Goal: Learn about a topic

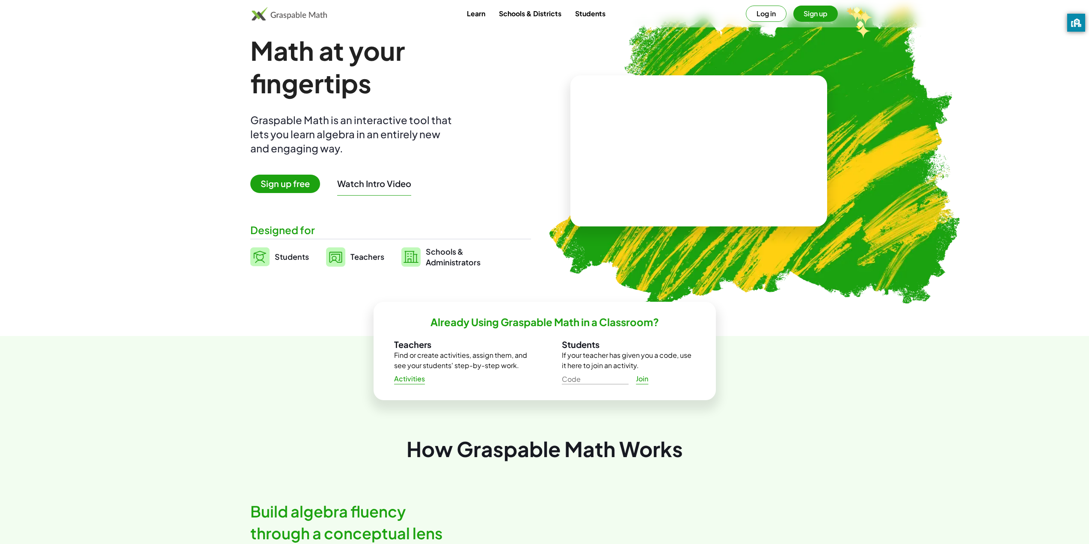
scroll to position [43, 0]
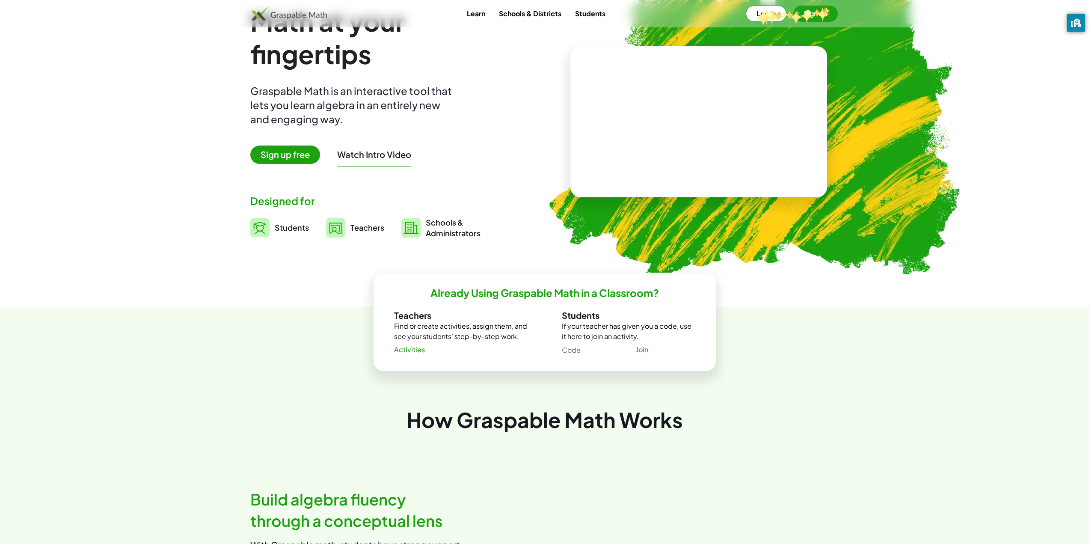
click at [828, 8] on button "Sign up" at bounding box center [816, 14] width 45 height 16
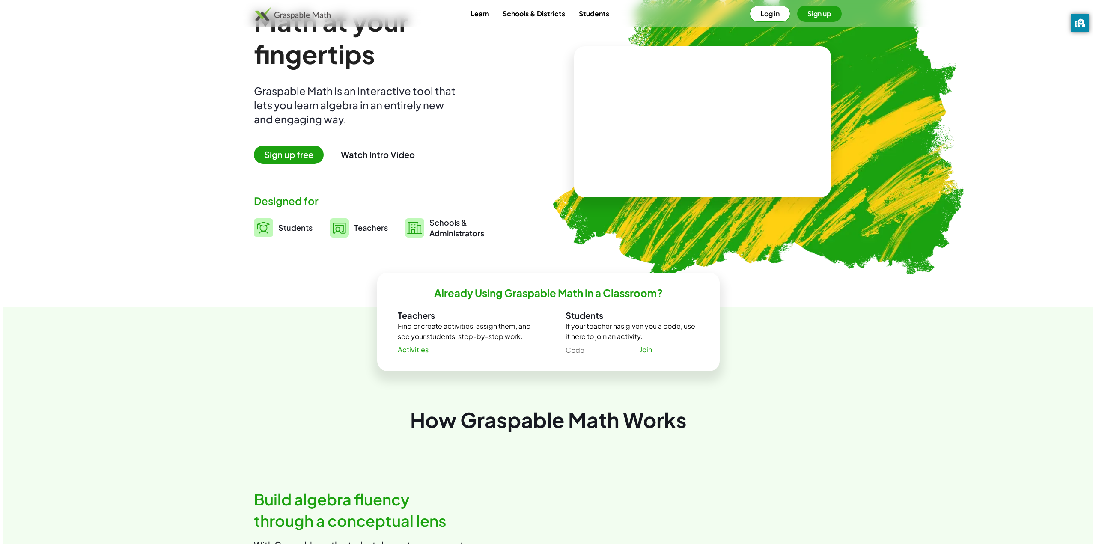
scroll to position [0, 0]
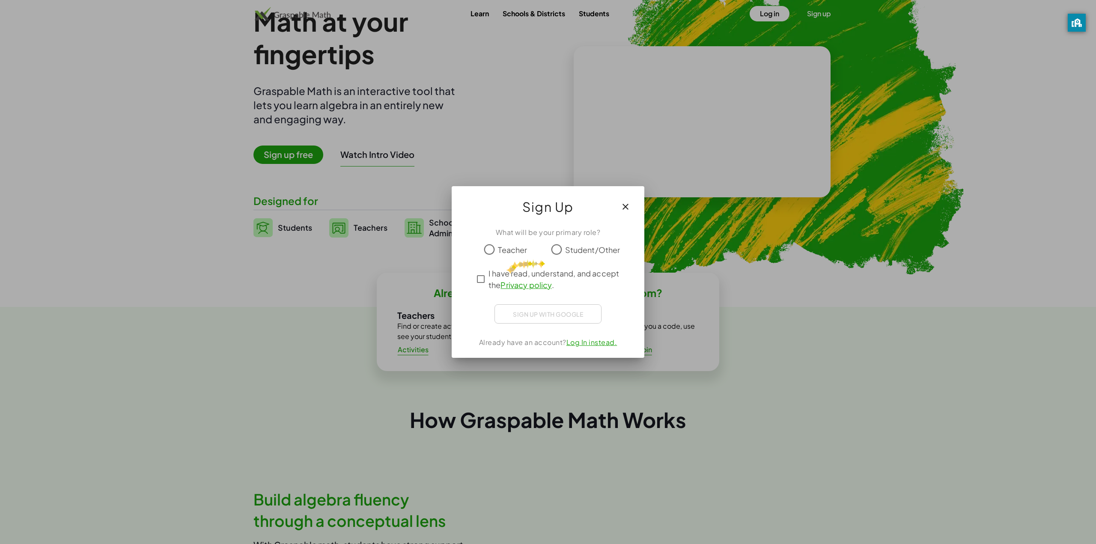
click at [566, 256] on label "Student/Other" at bounding box center [592, 249] width 55 height 17
click at [546, 270] on span "I have read, understand, and accept the Privacy policy ." at bounding box center [555, 279] width 134 height 23
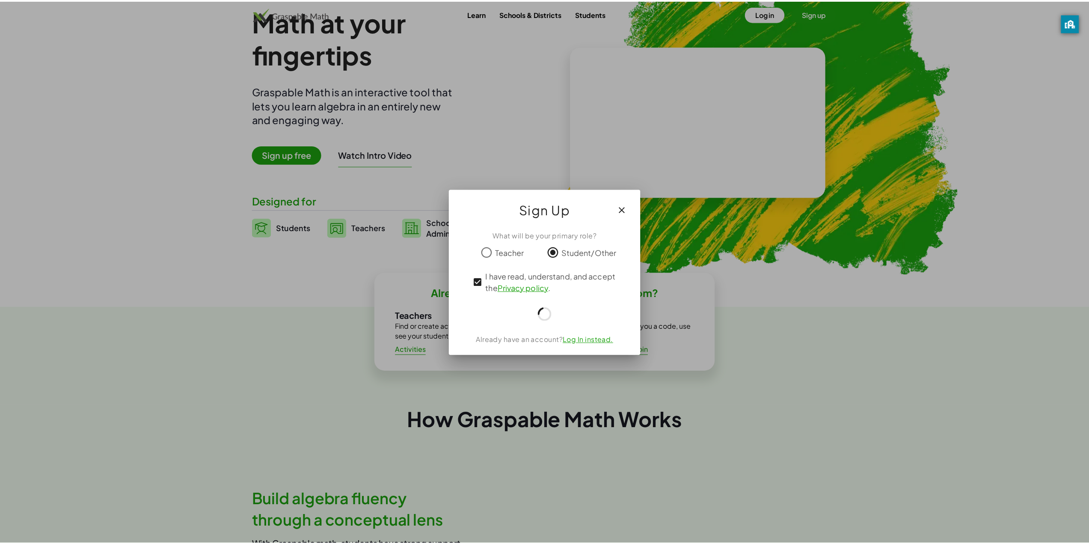
scroll to position [43, 0]
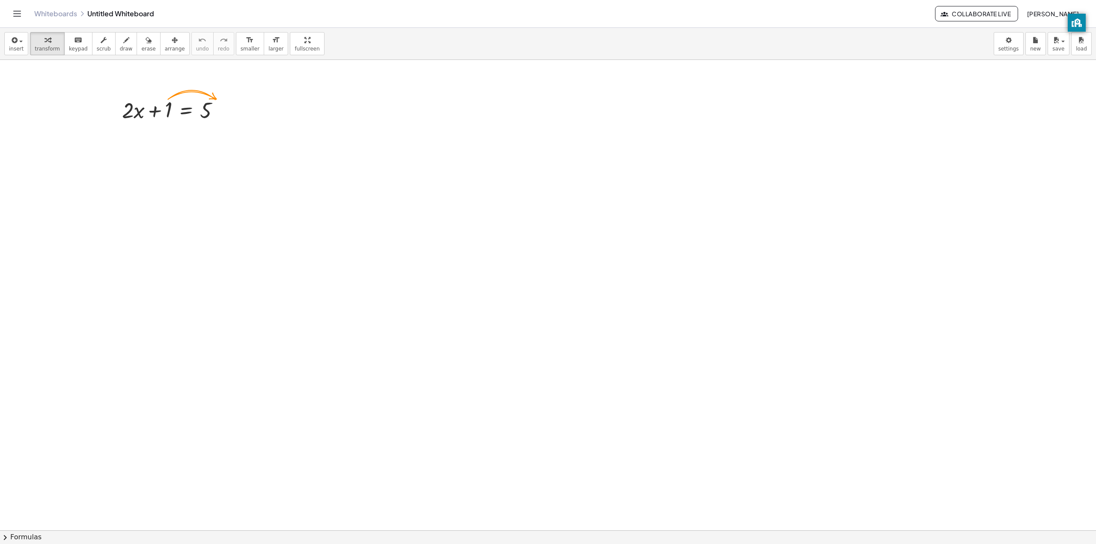
scroll to position [43, 0]
drag, startPoint x: 687, startPoint y: 66, endPoint x: 741, endPoint y: 57, distance: 55.5
click at [687, 67] on div at bounding box center [548, 515] width 1096 height 997
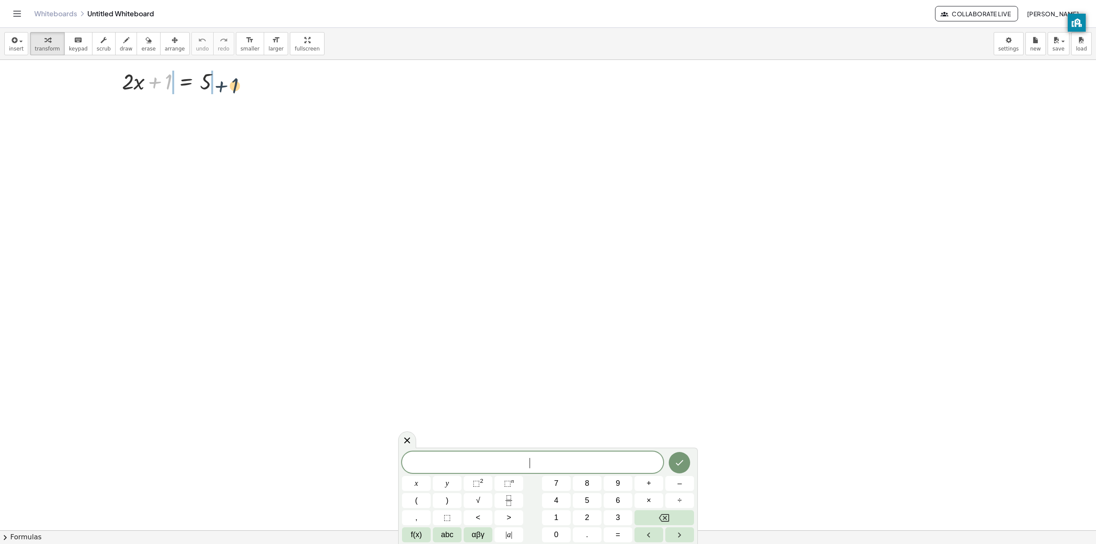
drag, startPoint x: 161, startPoint y: 85, endPoint x: 229, endPoint y: 89, distance: 67.3
click at [229, 89] on div at bounding box center [174, 80] width 113 height 29
drag, startPoint x: 137, startPoint y: 110, endPoint x: 157, endPoint y: 109, distance: 19.7
click at [157, 109] on div at bounding box center [174, 109] width 168 height 29
drag, startPoint x: 205, startPoint y: 143, endPoint x: 242, endPoint y: 147, distance: 36.7
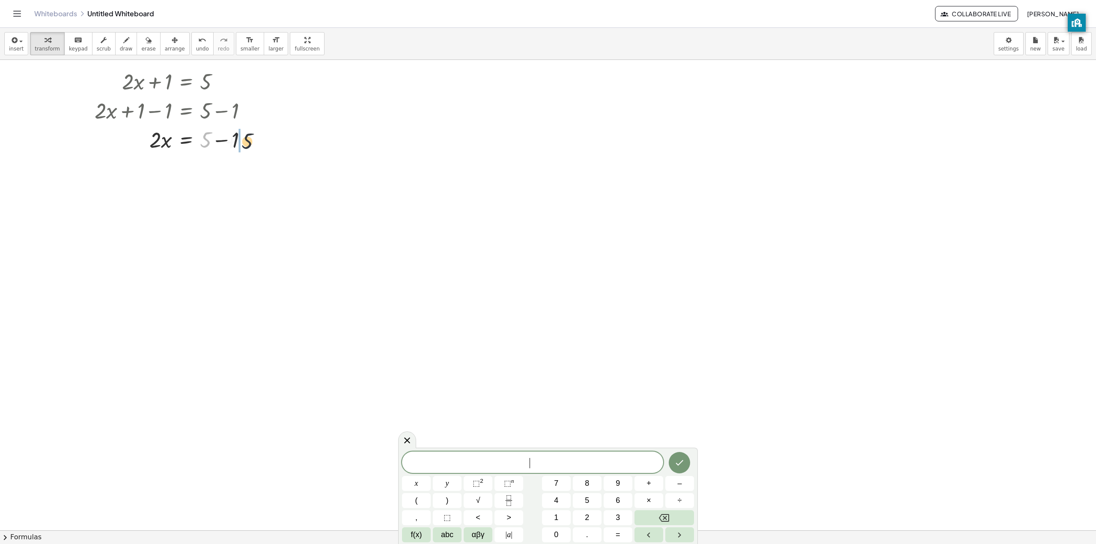
click at [247, 145] on div at bounding box center [174, 139] width 168 height 29
drag, startPoint x: 249, startPoint y: 165, endPoint x: 214, endPoint y: 167, distance: 35.2
click at [214, 167] on div at bounding box center [182, 168] width 184 height 29
click at [250, 138] on div at bounding box center [246, 139] width 9 height 9
click at [307, 130] on span "Go back to this line" at bounding box center [290, 126] width 51 height 7
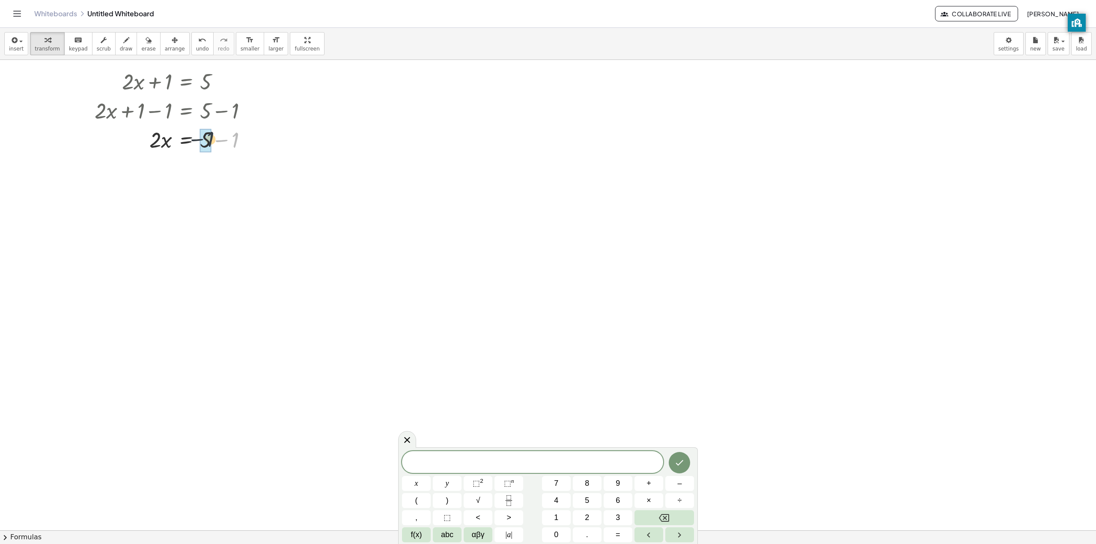
drag, startPoint x: 236, startPoint y: 142, endPoint x: 210, endPoint y: 141, distance: 26.1
drag, startPoint x: 155, startPoint y: 169, endPoint x: 208, endPoint y: 191, distance: 57.2
drag, startPoint x: 161, startPoint y: 212, endPoint x: 164, endPoint y: 199, distance: 13.9
click at [164, 199] on div at bounding box center [174, 204] width 168 height 43
drag, startPoint x: 158, startPoint y: 214, endPoint x: 159, endPoint y: 198, distance: 16.4
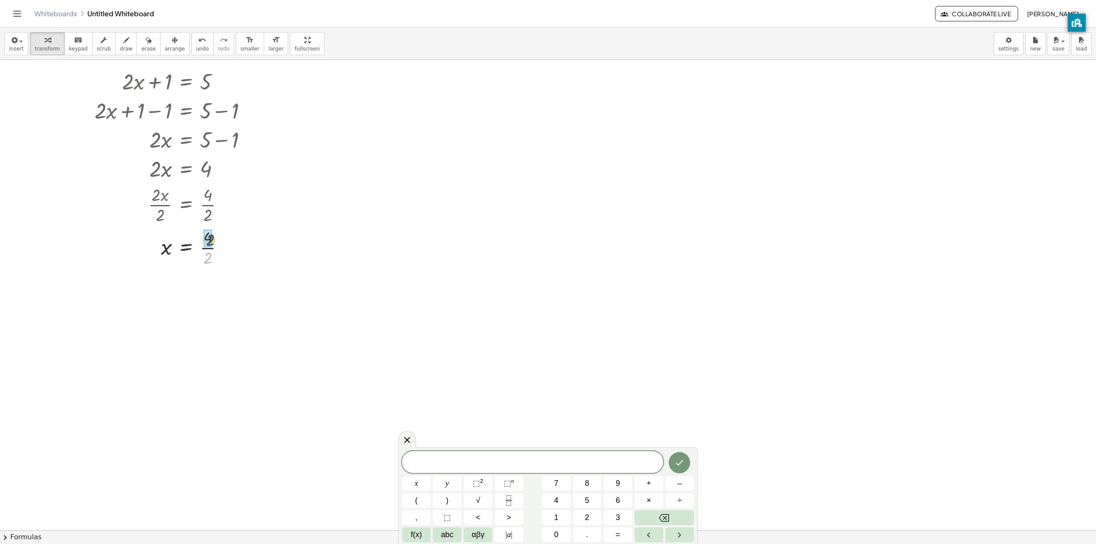
drag, startPoint x: 208, startPoint y: 259, endPoint x: 210, endPoint y: 241, distance: 18.6
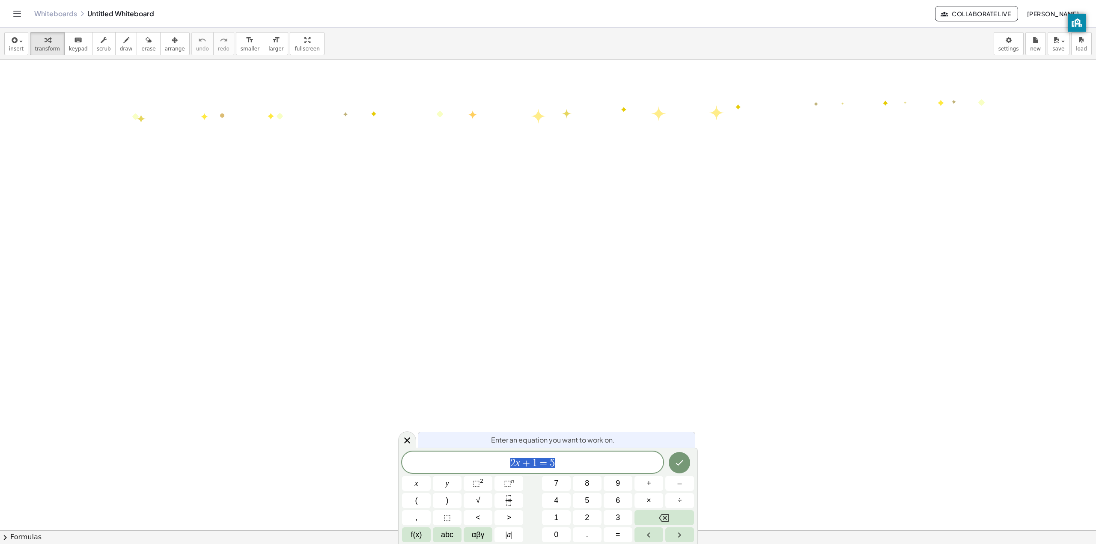
drag, startPoint x: 437, startPoint y: 111, endPoint x: 1034, endPoint y: 100, distance: 597.3
drag, startPoint x: 416, startPoint y: 232, endPoint x: 695, endPoint y: 201, distance: 280.8
drag, startPoint x: 695, startPoint y: 201, endPoint x: 664, endPoint y: 142, distance: 67.2
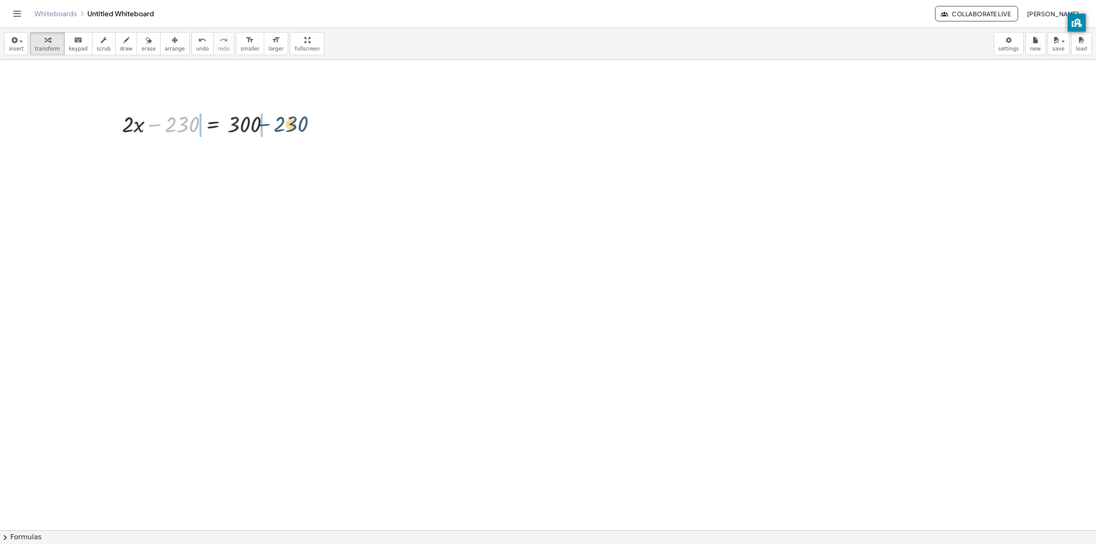
drag, startPoint x: 175, startPoint y: 122, endPoint x: 280, endPoint y: 122, distance: 104.9
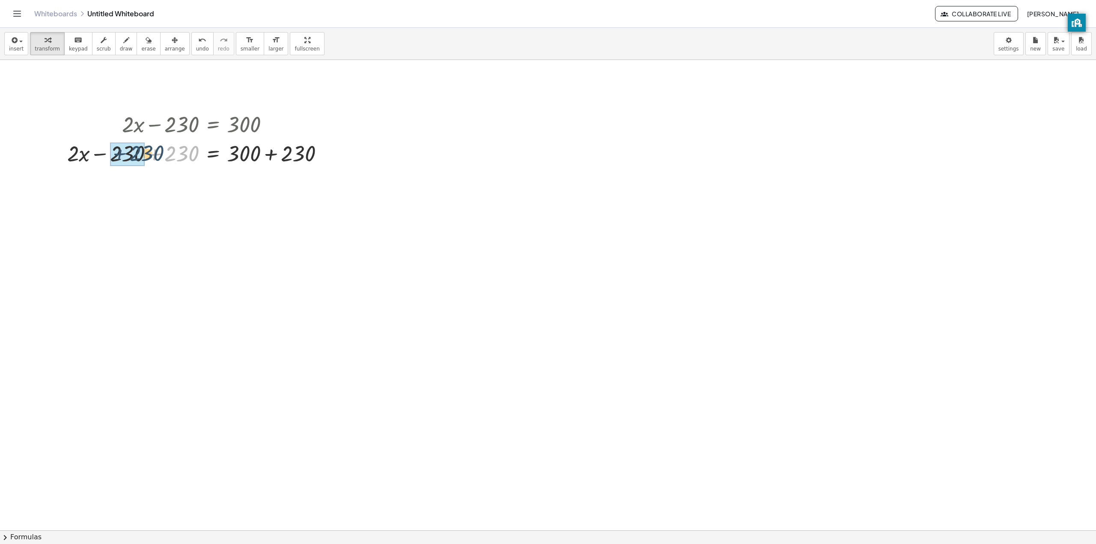
drag, startPoint x: 179, startPoint y: 158, endPoint x: 143, endPoint y: 158, distance: 35.5
drag, startPoint x: 304, startPoint y: 186, endPoint x: 263, endPoint y: 187, distance: 40.7
click at [263, 187] on div at bounding box center [199, 181] width 272 height 29
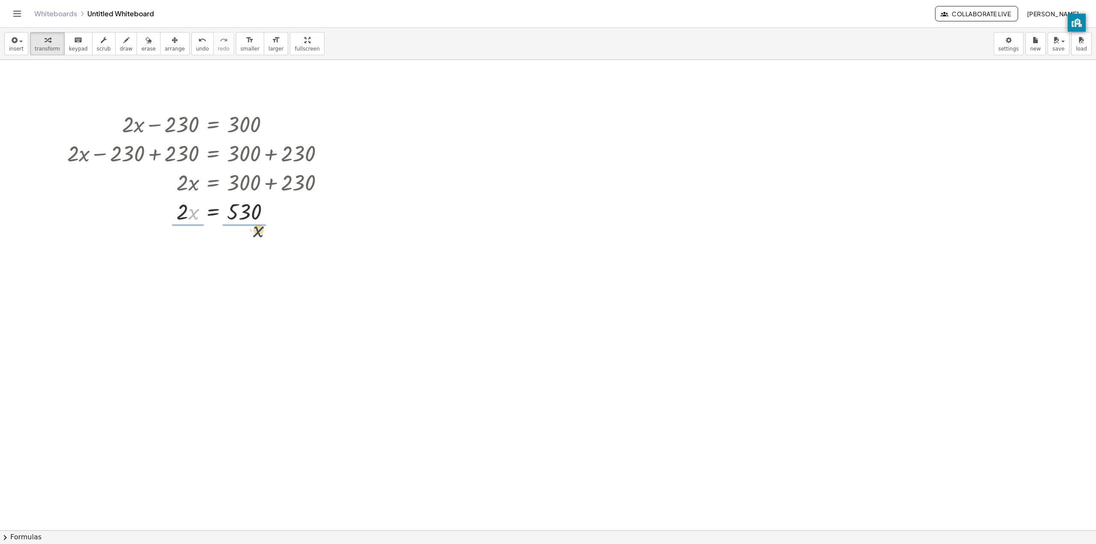
drag, startPoint x: 188, startPoint y: 213, endPoint x: 256, endPoint y: 231, distance: 70.4
drag, startPoint x: 242, startPoint y: 256, endPoint x: 200, endPoint y: 244, distance: 43.2
click at [271, 211] on div at bounding box center [272, 211] width 9 height 9
click at [317, 197] on span "Go back to this line" at bounding box center [315, 198] width 51 height 7
drag, startPoint x: 185, startPoint y: 212, endPoint x: 241, endPoint y: 230, distance: 58.5
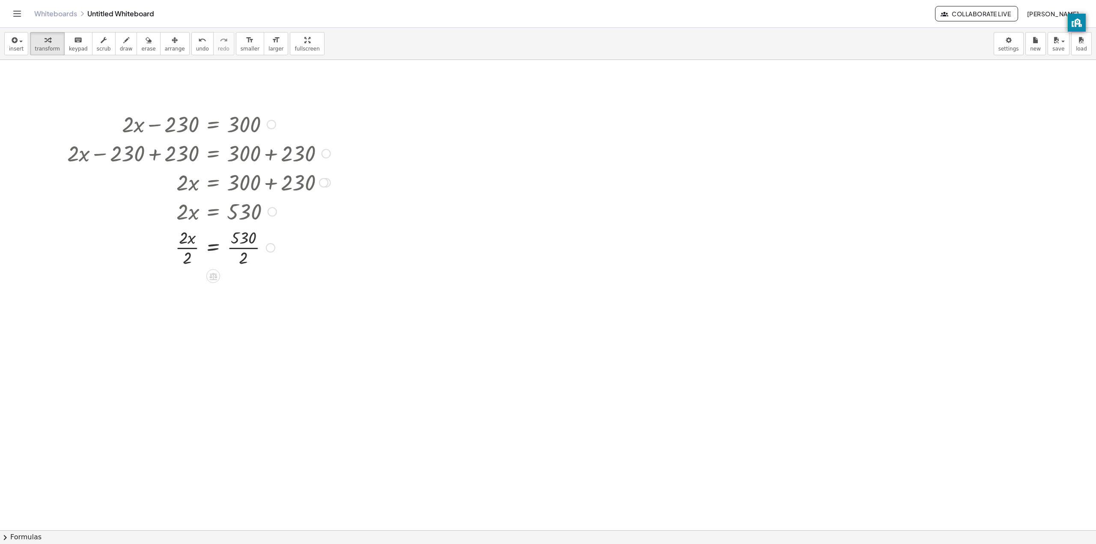
drag, startPoint x: 188, startPoint y: 239, endPoint x: 187, endPoint y: 245, distance: 6.5
click at [188, 239] on div at bounding box center [199, 247] width 272 height 43
click at [186, 251] on div at bounding box center [199, 247] width 272 height 43
drag, startPoint x: 188, startPoint y: 254, endPoint x: 185, endPoint y: 242, distance: 12.8
click at [185, 242] on div at bounding box center [199, 247] width 272 height 43
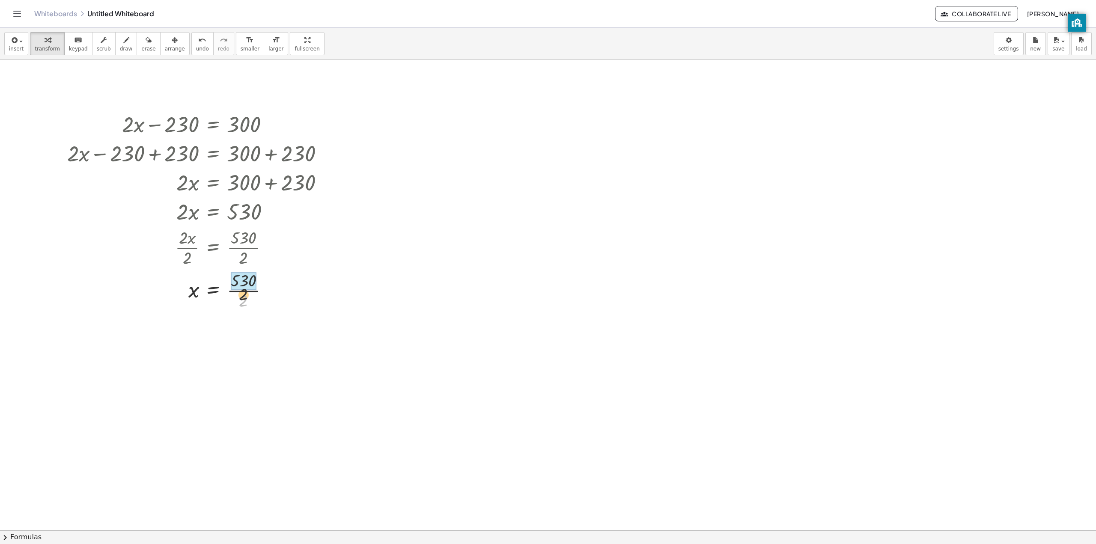
drag, startPoint x: 244, startPoint y: 297, endPoint x: 244, endPoint y: 285, distance: 12.4
click at [214, 310] on icon at bounding box center [213, 311] width 8 height 7
click at [182, 311] on div "+" at bounding box center [179, 312] width 14 height 14
click at [289, 321] on div at bounding box center [199, 318] width 272 height 29
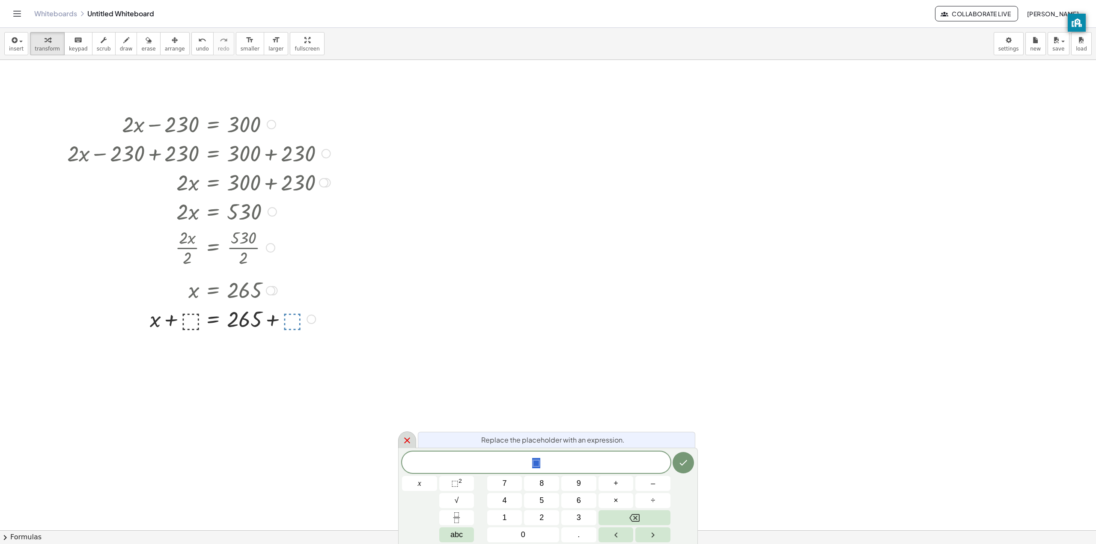
click at [410, 442] on icon at bounding box center [407, 440] width 10 height 10
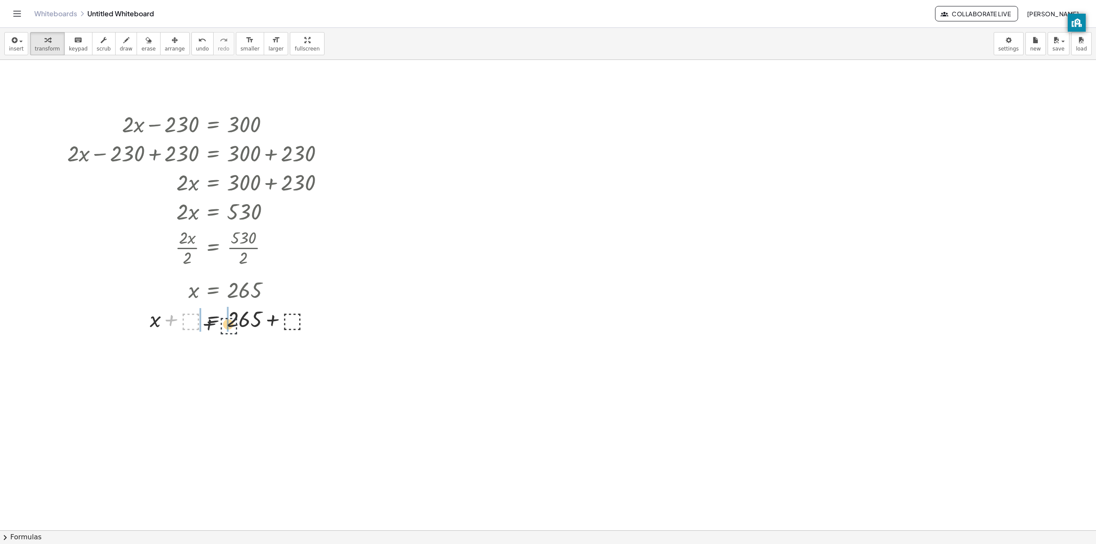
drag, startPoint x: 193, startPoint y: 324, endPoint x: 248, endPoint y: 332, distance: 55.7
click at [234, 329] on div at bounding box center [199, 318] width 272 height 29
click at [275, 286] on div at bounding box center [272, 290] width 9 height 9
click at [271, 290] on div "Go back to this line Copy line as LaTeX Copy derivation as LaTeX" at bounding box center [270, 290] width 9 height 9
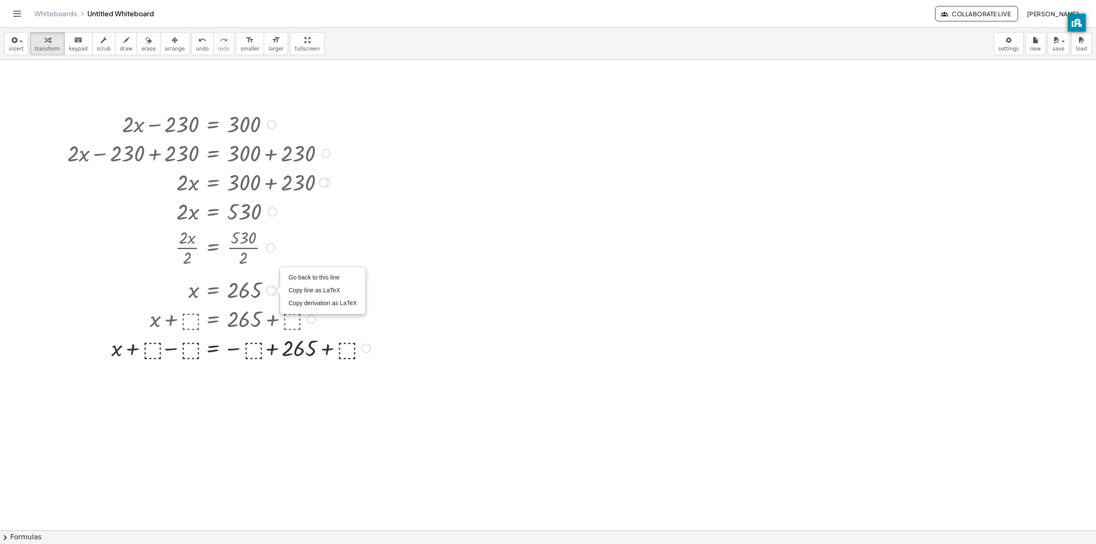
click at [271, 290] on div "Go back to this line Copy line as LaTeX Copy derivation as LaTeX" at bounding box center [270, 290] width 9 height 9
click at [316, 280] on span "Go back to this line" at bounding box center [314, 277] width 51 height 7
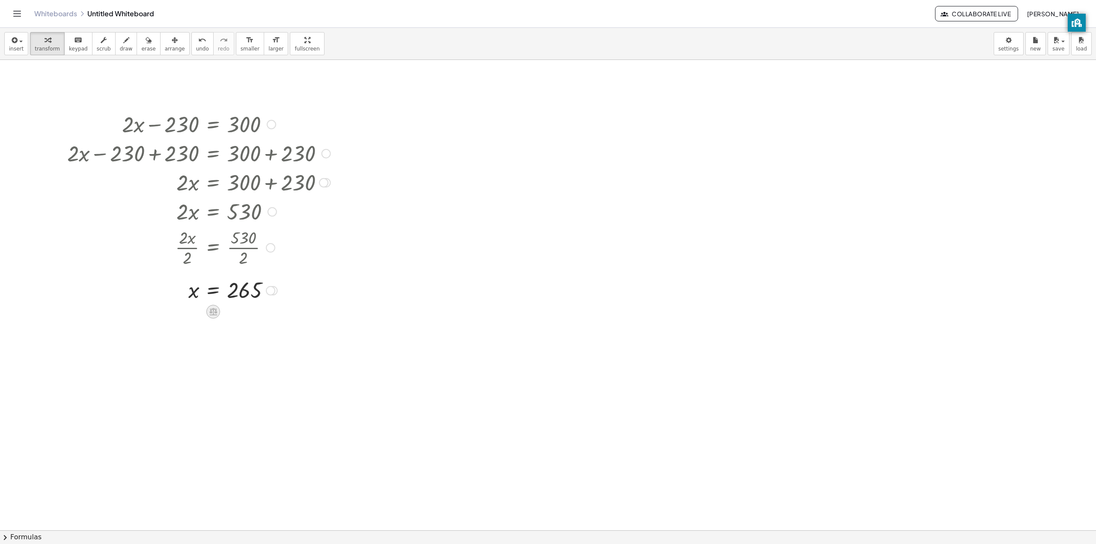
click at [210, 314] on icon at bounding box center [212, 311] width 9 height 9
click at [251, 312] on icon at bounding box center [248, 312] width 8 height 8
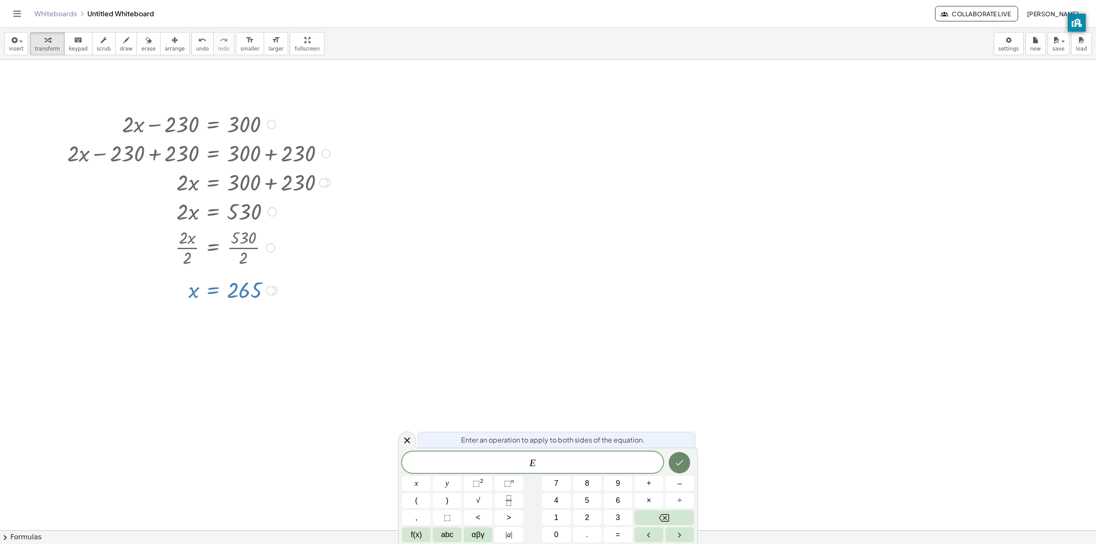
click at [677, 469] on button "Done" at bounding box center [679, 462] width 21 height 21
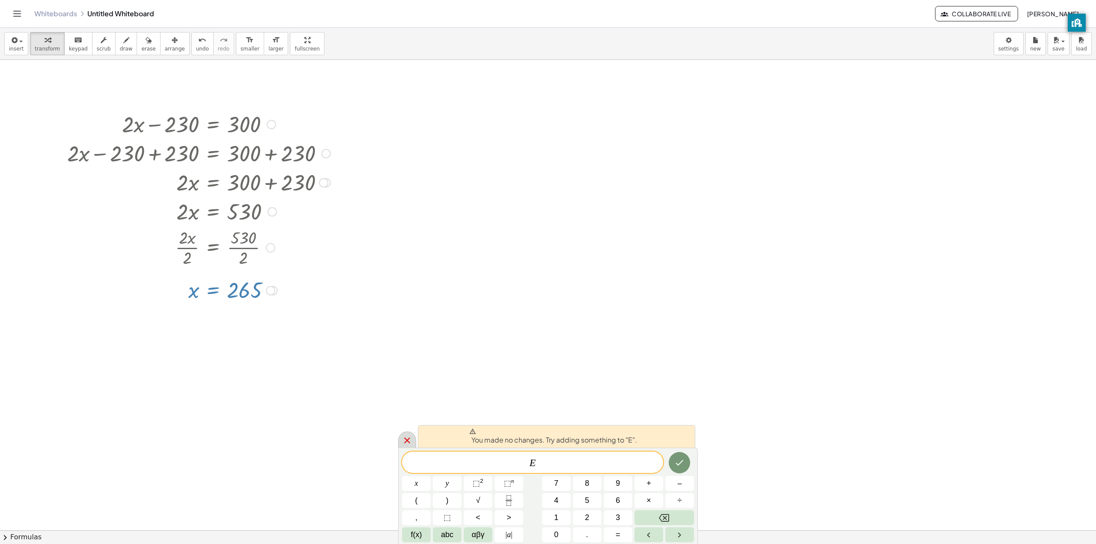
click at [403, 436] on icon at bounding box center [407, 440] width 10 height 10
